Goal: Check status: Check status

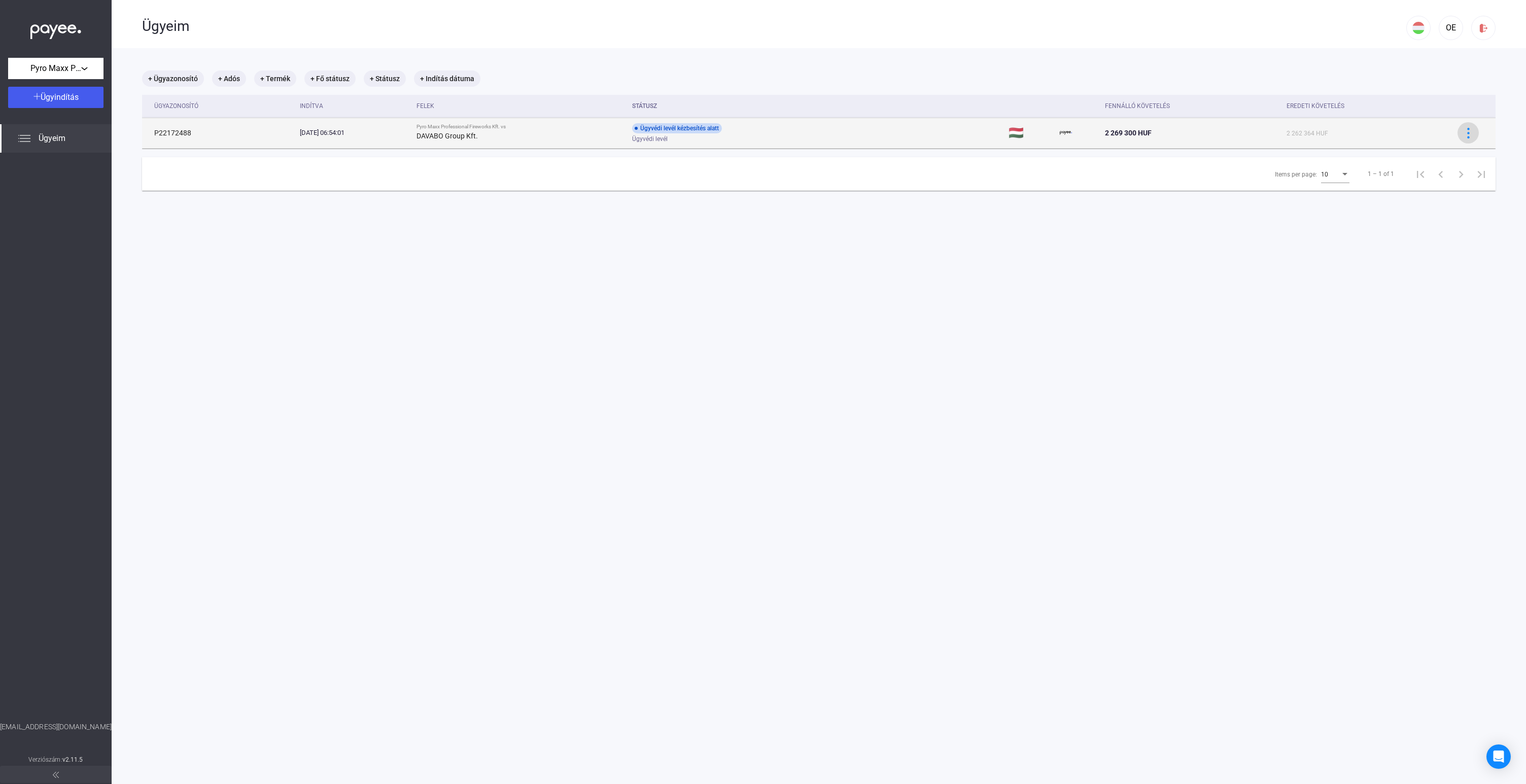
click at [1465, 136] on img at bounding box center [1469, 133] width 11 height 11
drag, startPoint x: 1434, startPoint y: 133, endPoint x: 1424, endPoint y: 133, distance: 10.0
click at [1434, 133] on div at bounding box center [763, 392] width 1526 height 784
click at [460, 134] on strong "DAVABO Group Kft." at bounding box center [447, 134] width 62 height 8
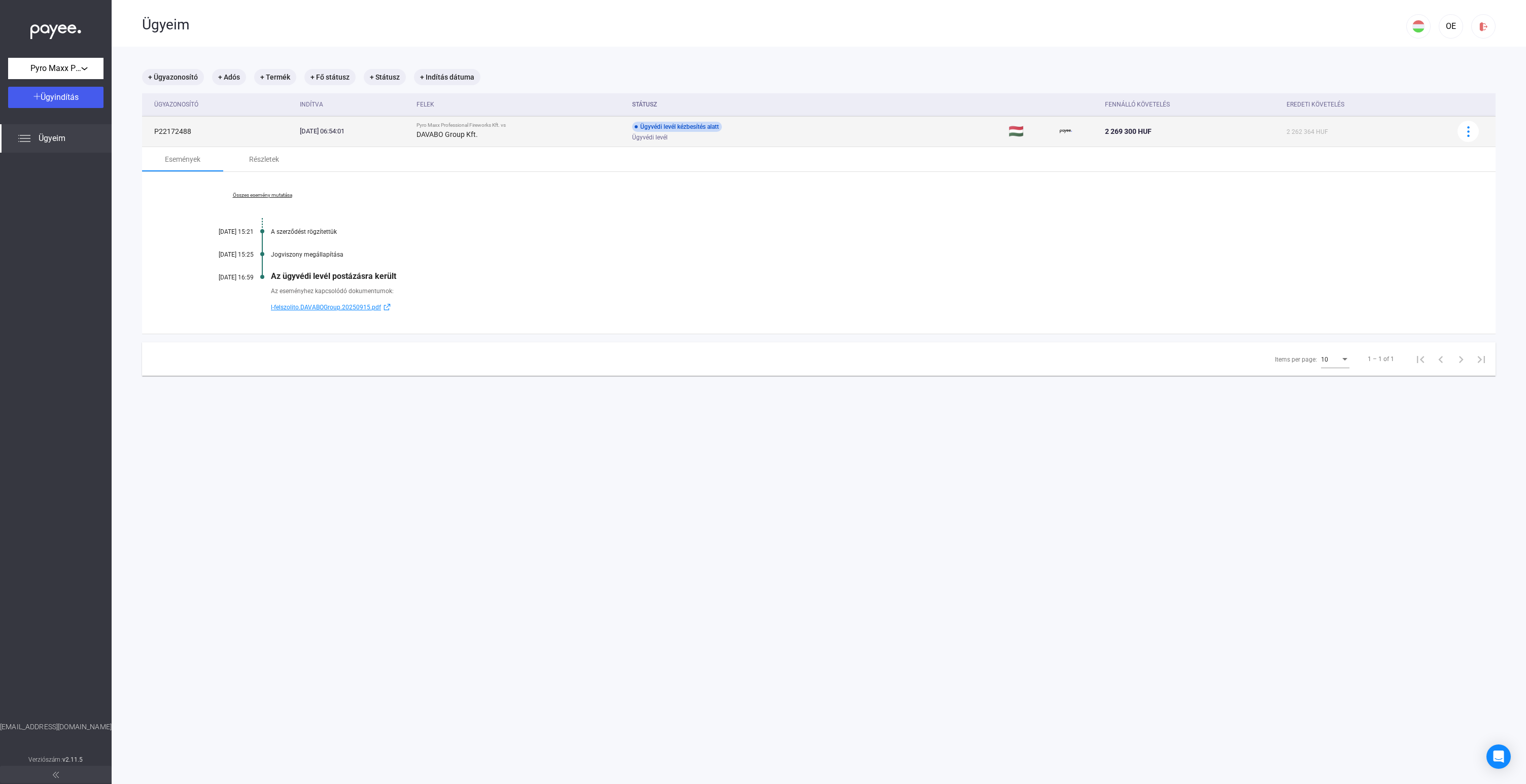
scroll to position [2, 0]
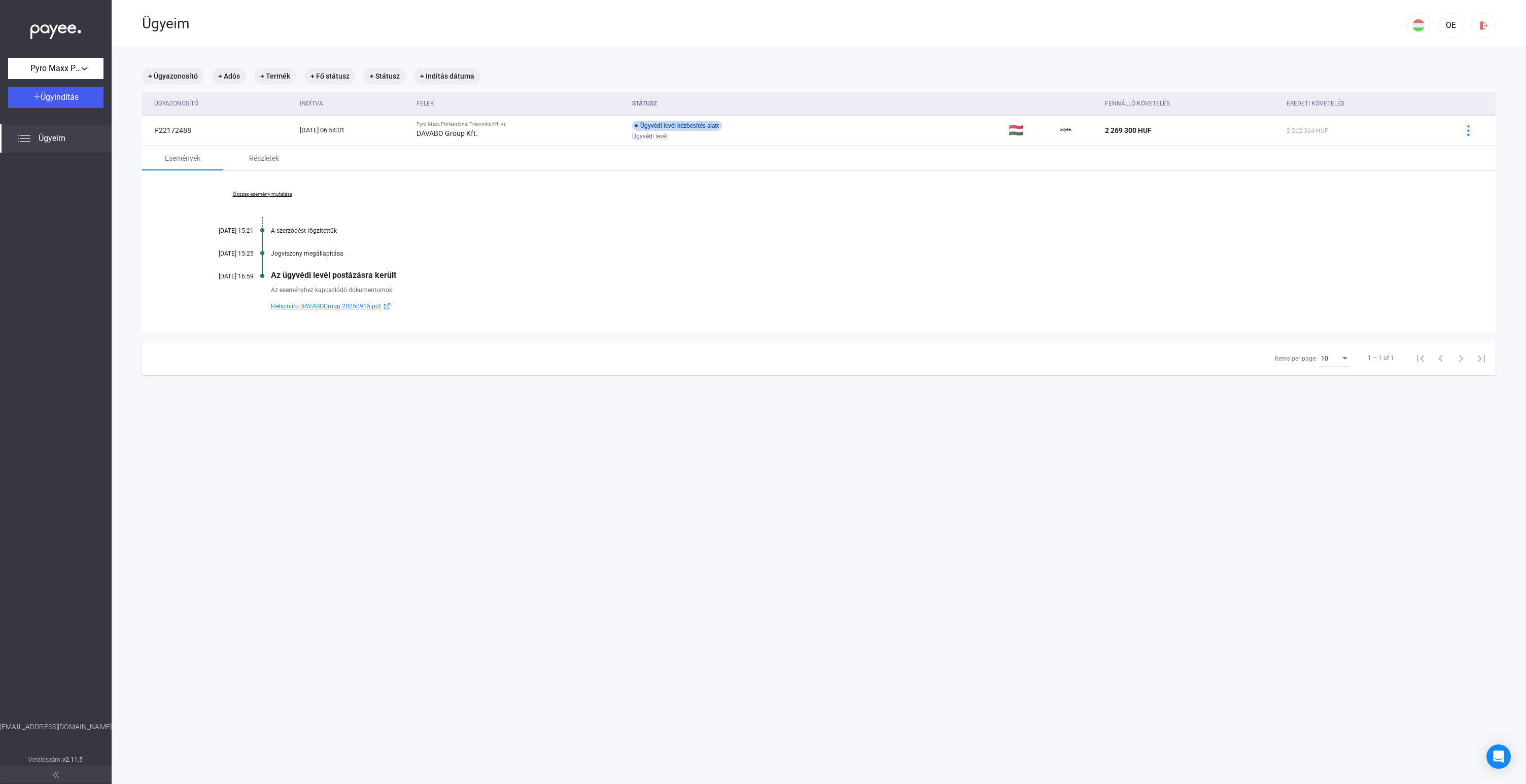
click at [304, 305] on span "l-felszolito.DAVABOGroup.20250915.pdf" at bounding box center [326, 306] width 110 height 12
click at [344, 305] on span "l-felszolito.DAVABOGroup.20250915.pdf" at bounding box center [326, 306] width 110 height 12
click at [272, 159] on div "Részletek" at bounding box center [264, 158] width 30 height 12
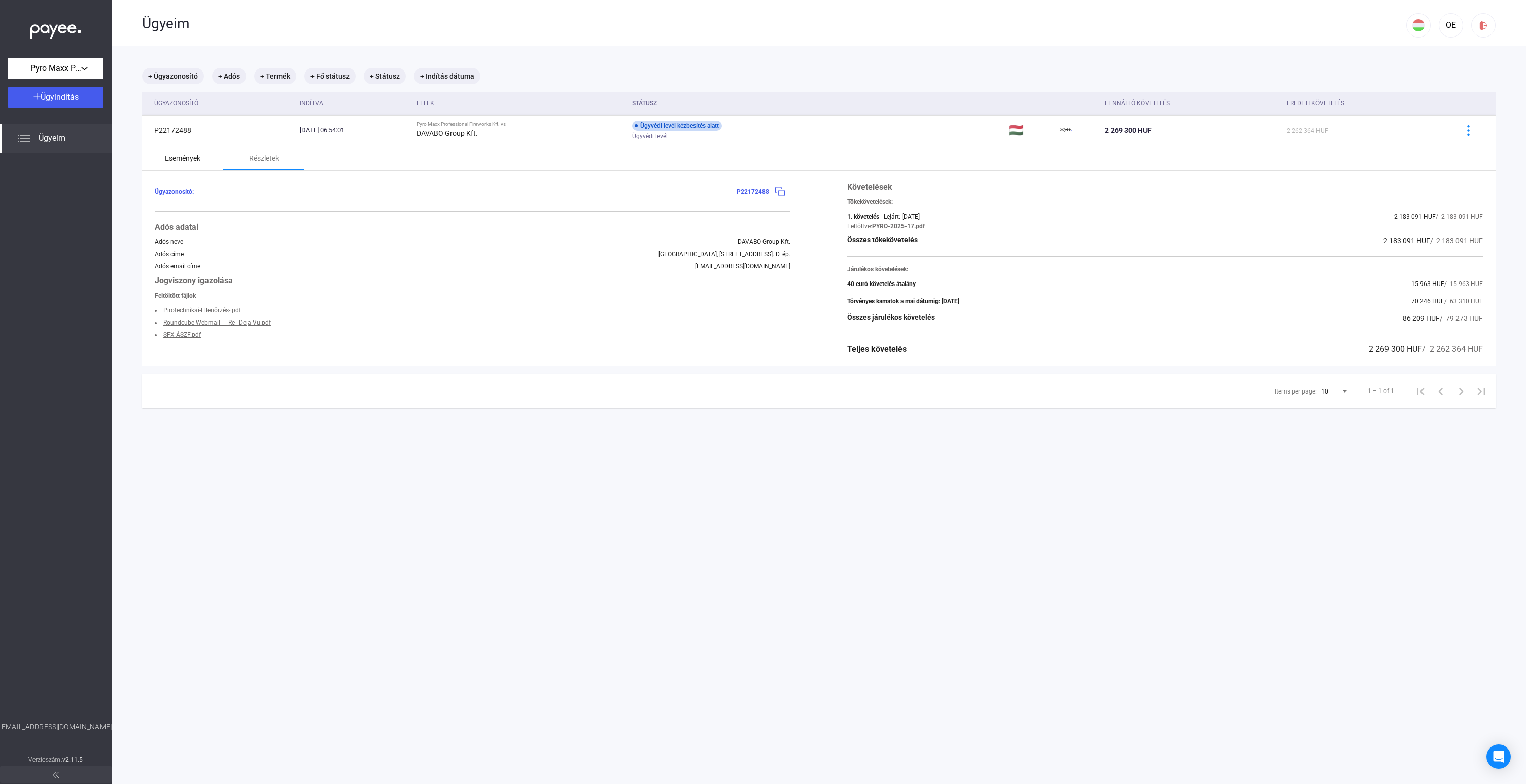
click at [177, 158] on div "Események" at bounding box center [182, 158] width 36 height 12
